Goal: Find specific page/section: Find specific page/section

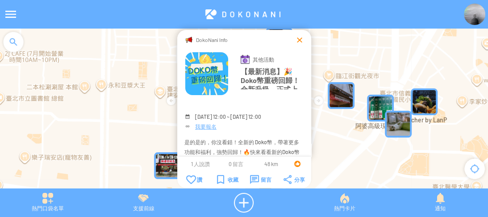
click at [300, 43] on div at bounding box center [299, 39] width 9 height 9
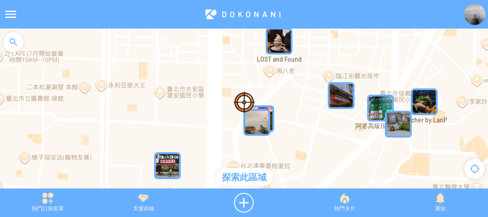
click at [464, 19] on div at bounding box center [476, 14] width 24 height 21
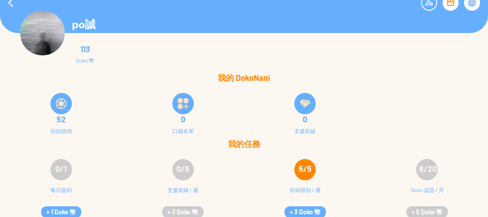
scroll to position [18, 0]
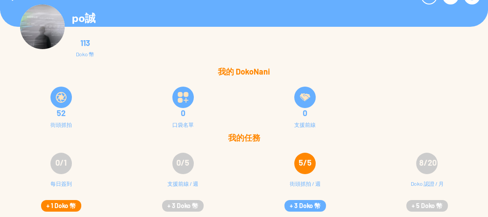
click at [56, 206] on button "+ 1 Doko 幣" at bounding box center [61, 206] width 40 height 12
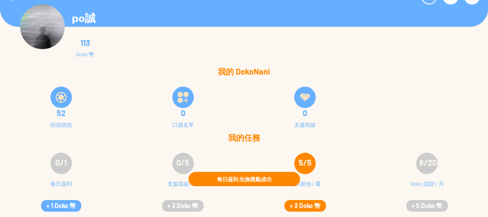
click at [307, 204] on button "+ 3 Doko 幣" at bounding box center [306, 206] width 42 height 12
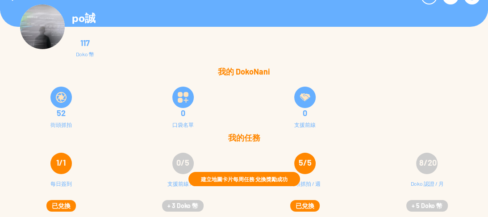
scroll to position [0, 0]
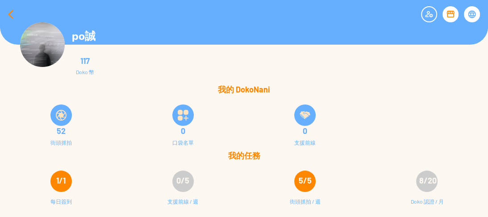
click at [8, 14] on div at bounding box center [10, 14] width 21 height 21
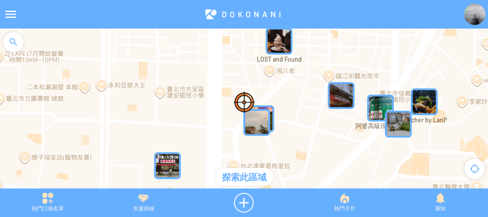
click at [16, 47] on div at bounding box center [13, 42] width 27 height 27
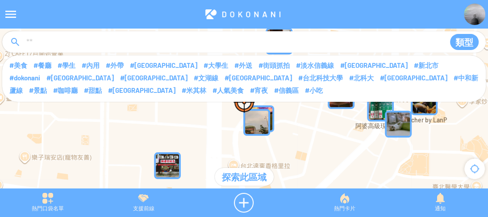
click at [59, 39] on input at bounding box center [231, 42] width 413 height 17
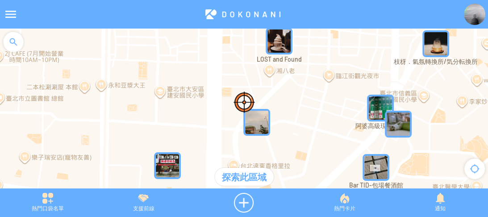
click at [9, 42] on div at bounding box center [13, 42] width 27 height 27
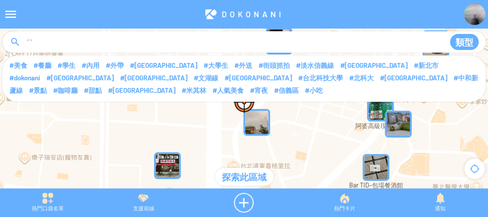
click at [43, 46] on input at bounding box center [231, 42] width 413 height 17
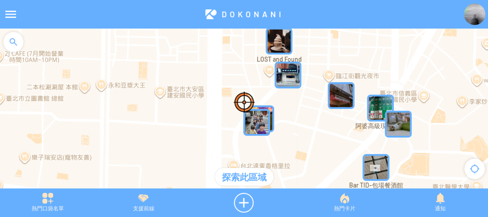
click at [14, 43] on div at bounding box center [13, 42] width 27 height 27
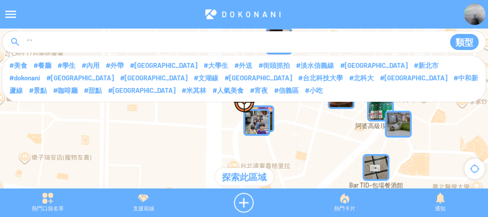
click at [34, 42] on input at bounding box center [231, 42] width 413 height 17
type input "****"
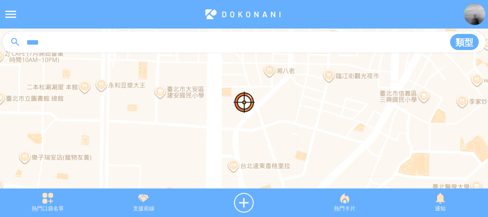
click at [94, 42] on input "****" at bounding box center [231, 42] width 413 height 17
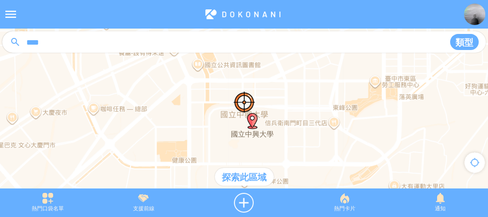
click at [237, 176] on div "探索此區域" at bounding box center [244, 177] width 59 height 18
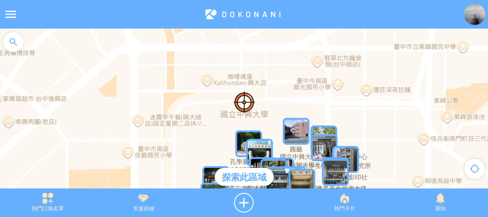
click at [238, 136] on img "LZ1nCvCUosVMapIcon" at bounding box center [248, 143] width 27 height 27
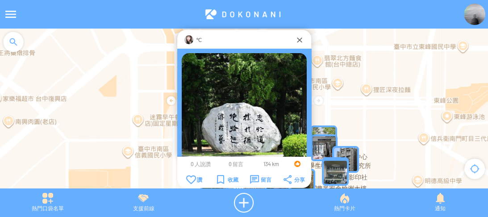
click at [191, 39] on img at bounding box center [188, 39] width 9 height 9
